Goal: Find specific page/section: Find specific page/section

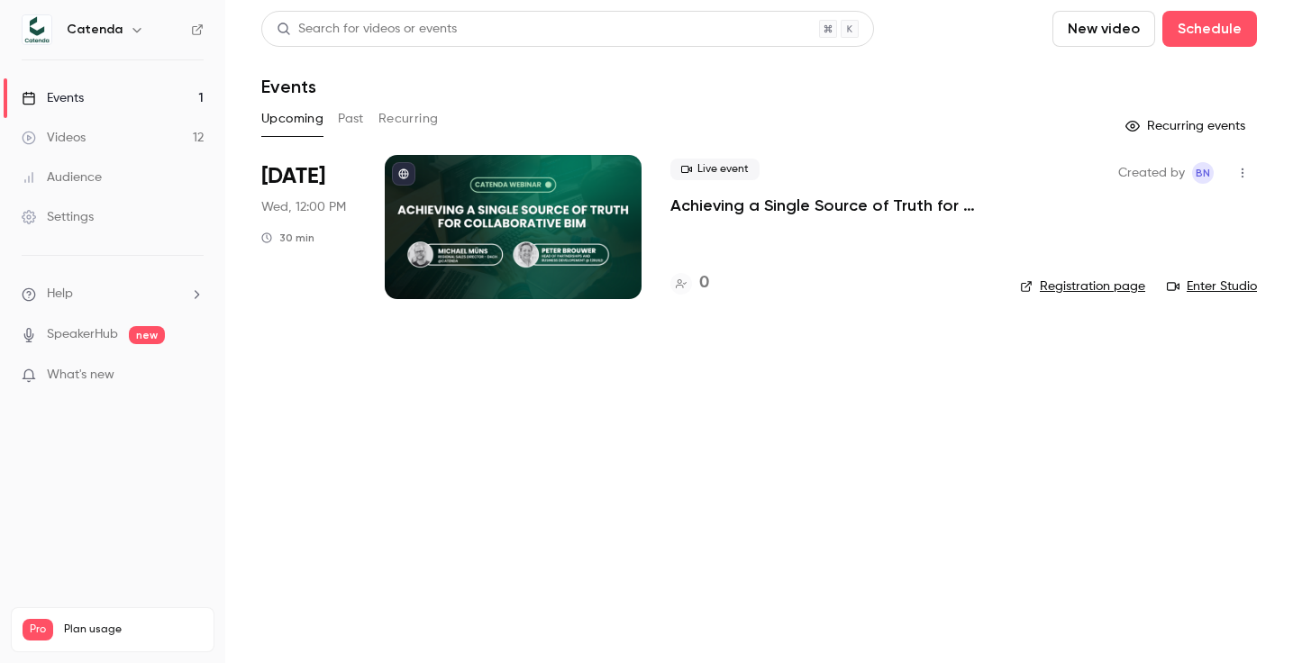
click at [759, 211] on p "Achieving a Single Source of Truth for Collaborative BIM with 12build & Catenda" at bounding box center [830, 206] width 321 height 22
